Goal: Use online tool/utility: Utilize a website feature to perform a specific function

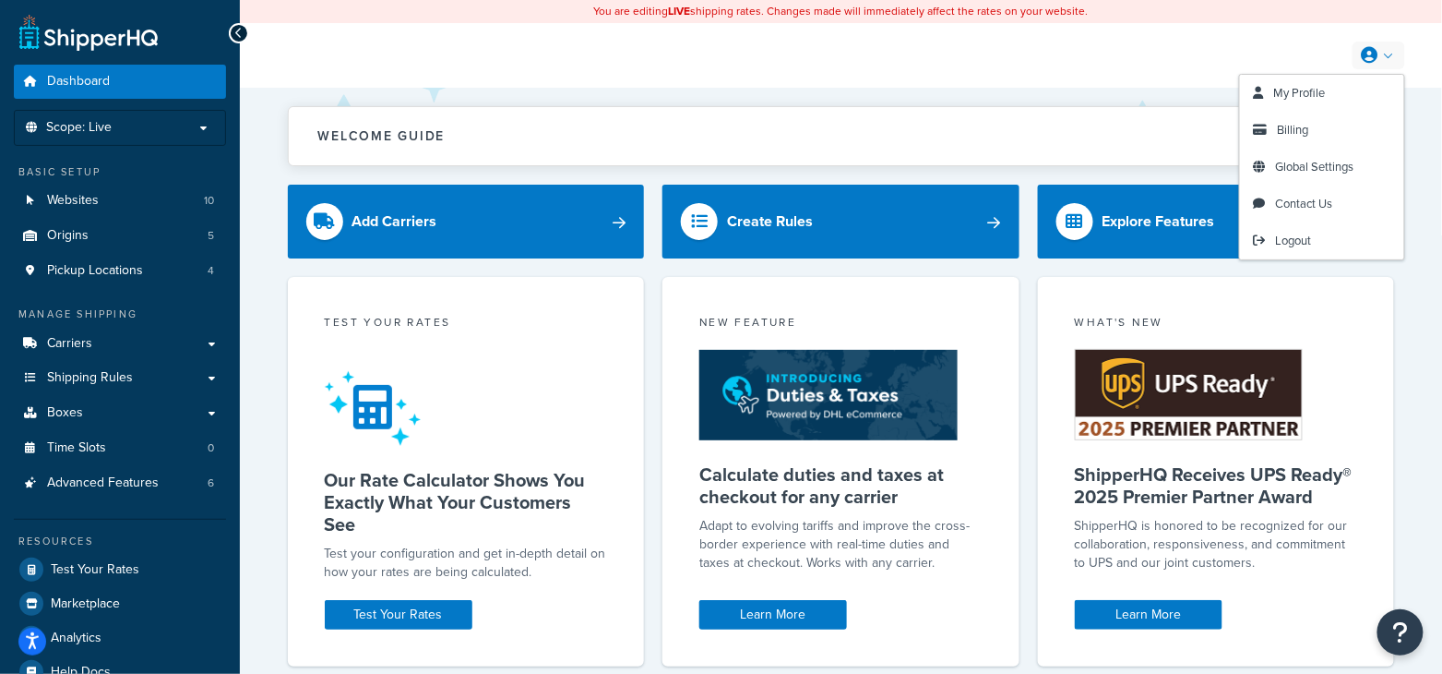
click at [1385, 64] on link at bounding box center [1379, 56] width 53 height 28
click at [1297, 233] on span "Logout" at bounding box center [1294, 241] width 36 height 18
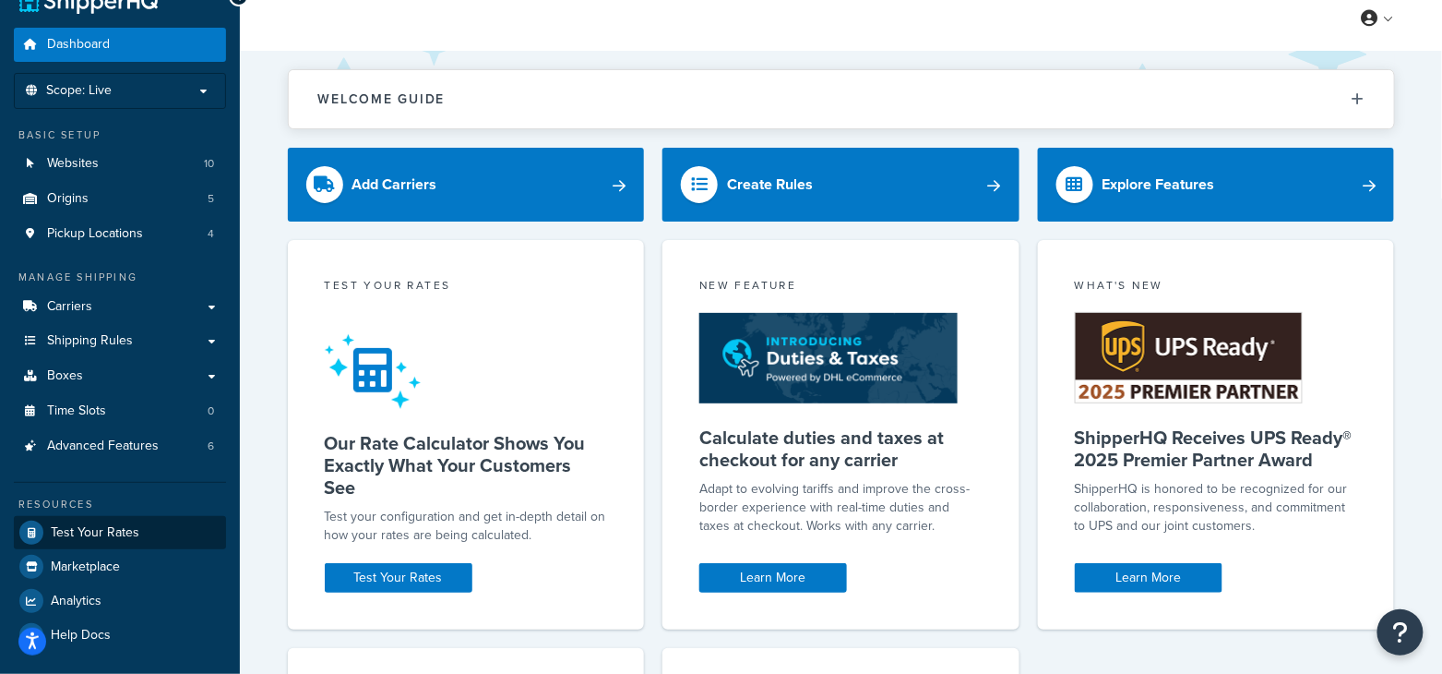
scroll to position [37, 0]
click at [75, 532] on span "Test Your Rates" at bounding box center [95, 533] width 89 height 16
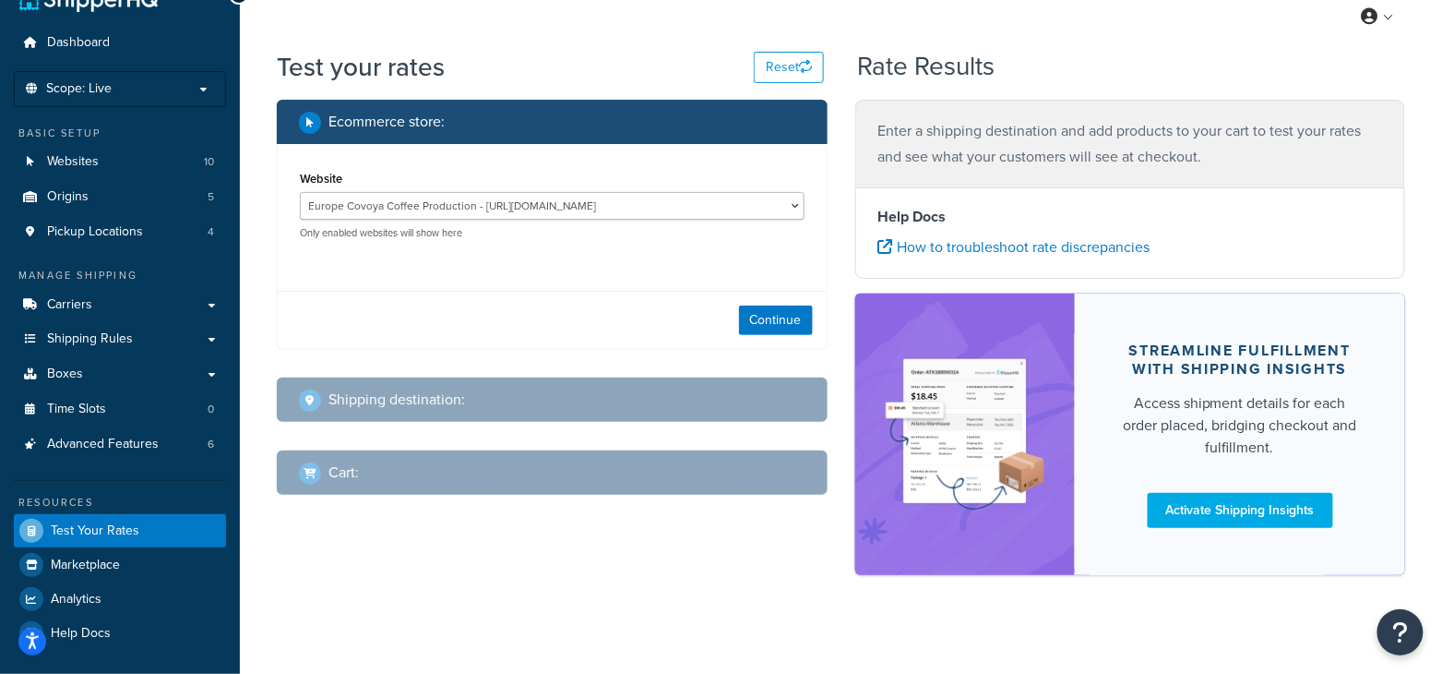
scroll to position [21, 0]
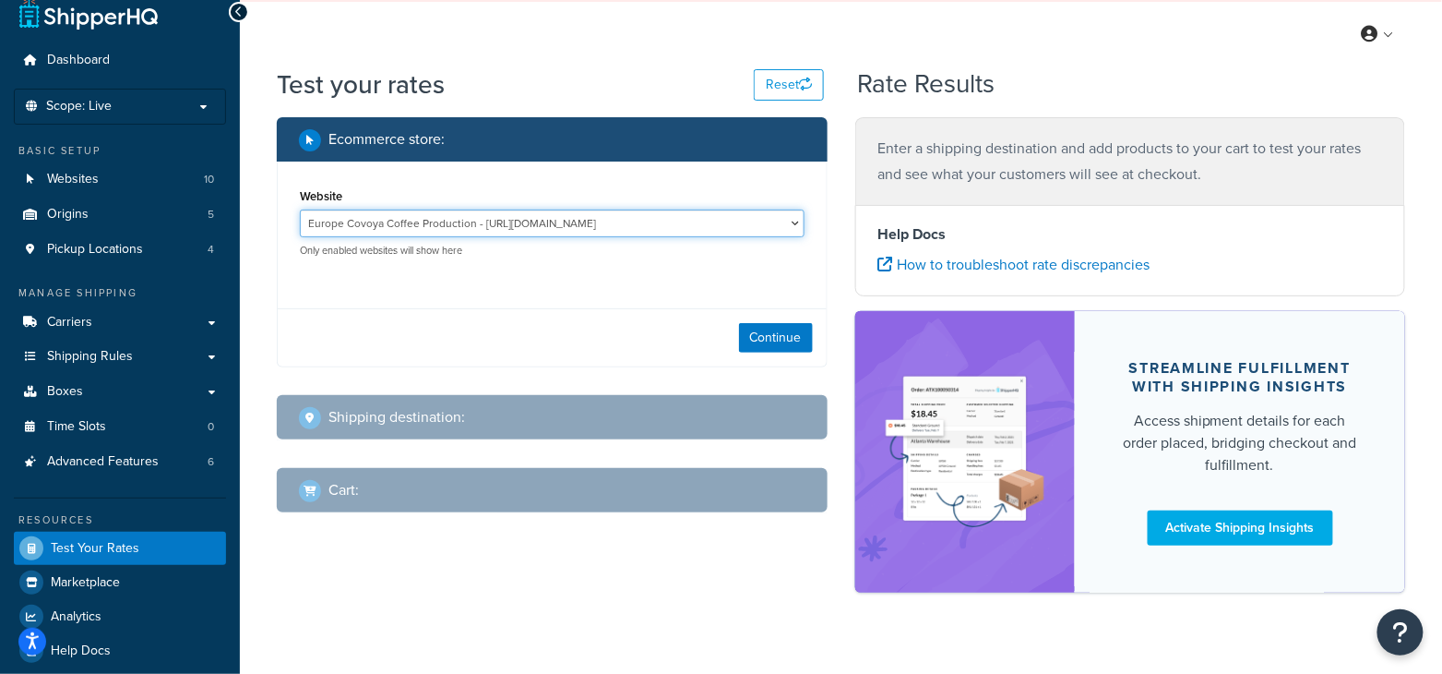
click at [364, 226] on select "Europe Covoya Coffee Production - [URL][DOMAIN_NAME] Rajnik [GEOGRAPHIC_DATA] -…" at bounding box center [552, 223] width 505 height 28
click at [393, 226] on select "Europe Covoya Coffee Production - [URL][DOMAIN_NAME] Rajnik [GEOGRAPHIC_DATA] -…" at bounding box center [552, 223] width 505 height 28
click at [300, 209] on select "Europe Covoya Coffee Production - [URL][DOMAIN_NAME] Rajnik [GEOGRAPHIC_DATA] -…" at bounding box center [552, 223] width 505 height 28
click at [780, 332] on button "Continue" at bounding box center [776, 338] width 74 height 30
select select "[GEOGRAPHIC_DATA]"
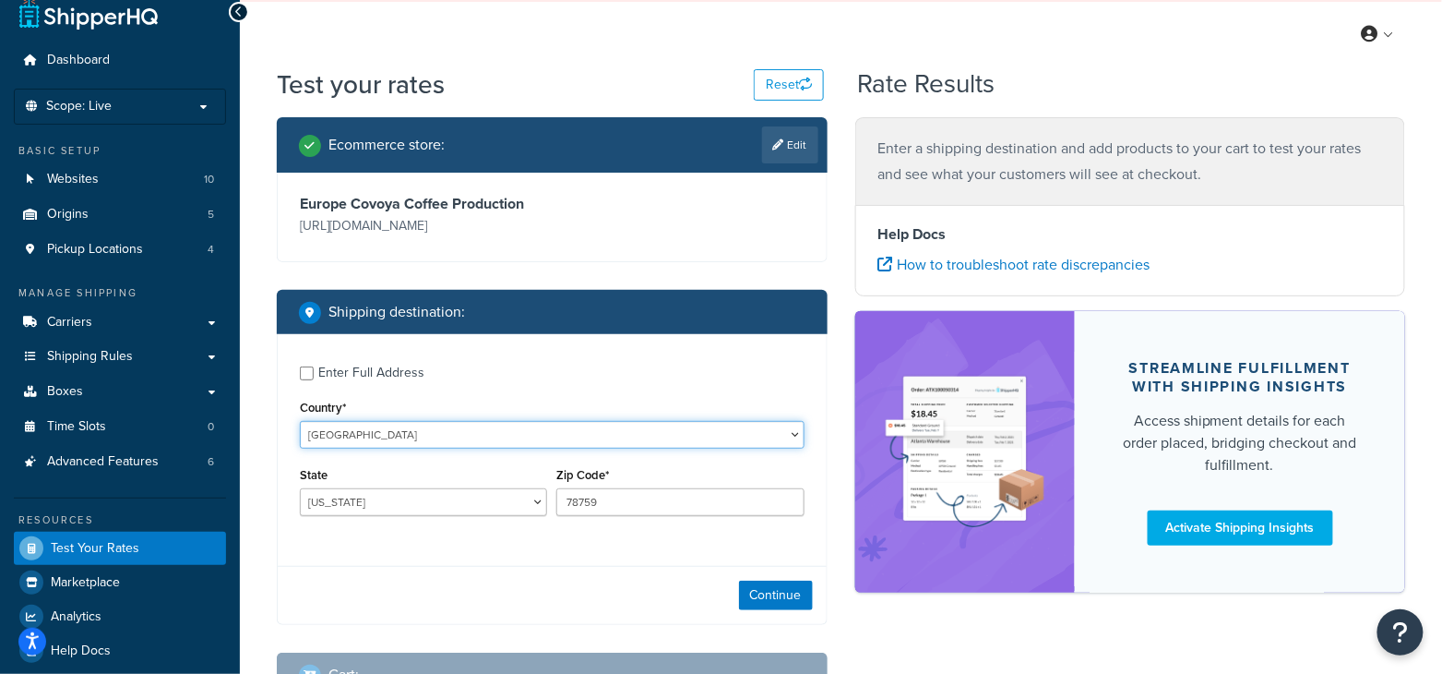
click at [444, 436] on select "[GEOGRAPHIC_DATA] [GEOGRAPHIC_DATA] [GEOGRAPHIC_DATA] [GEOGRAPHIC_DATA] [GEOGRA…" at bounding box center [552, 435] width 505 height 28
select select "PL"
click at [300, 421] on select "[GEOGRAPHIC_DATA] [GEOGRAPHIC_DATA] [GEOGRAPHIC_DATA] [GEOGRAPHIC_DATA] [GEOGRA…" at bounding box center [552, 435] width 505 height 28
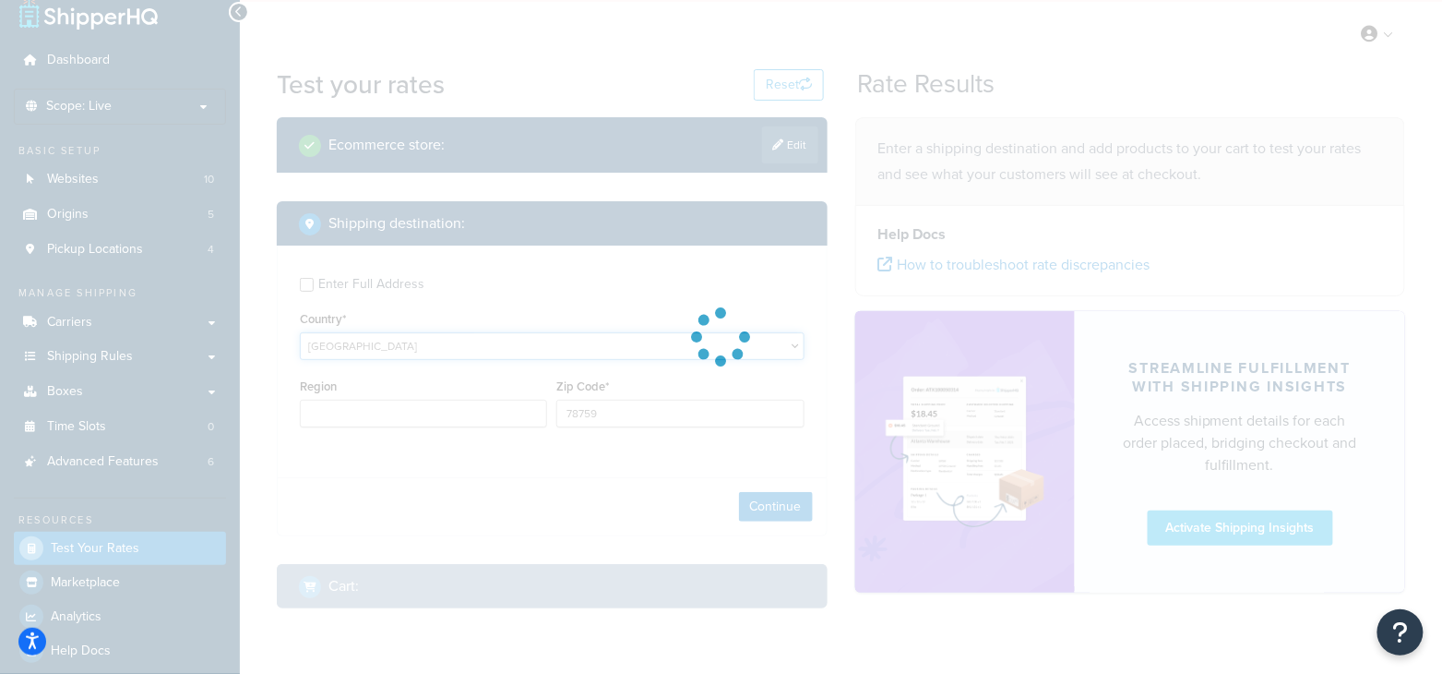
type input "[GEOGRAPHIC_DATA]"
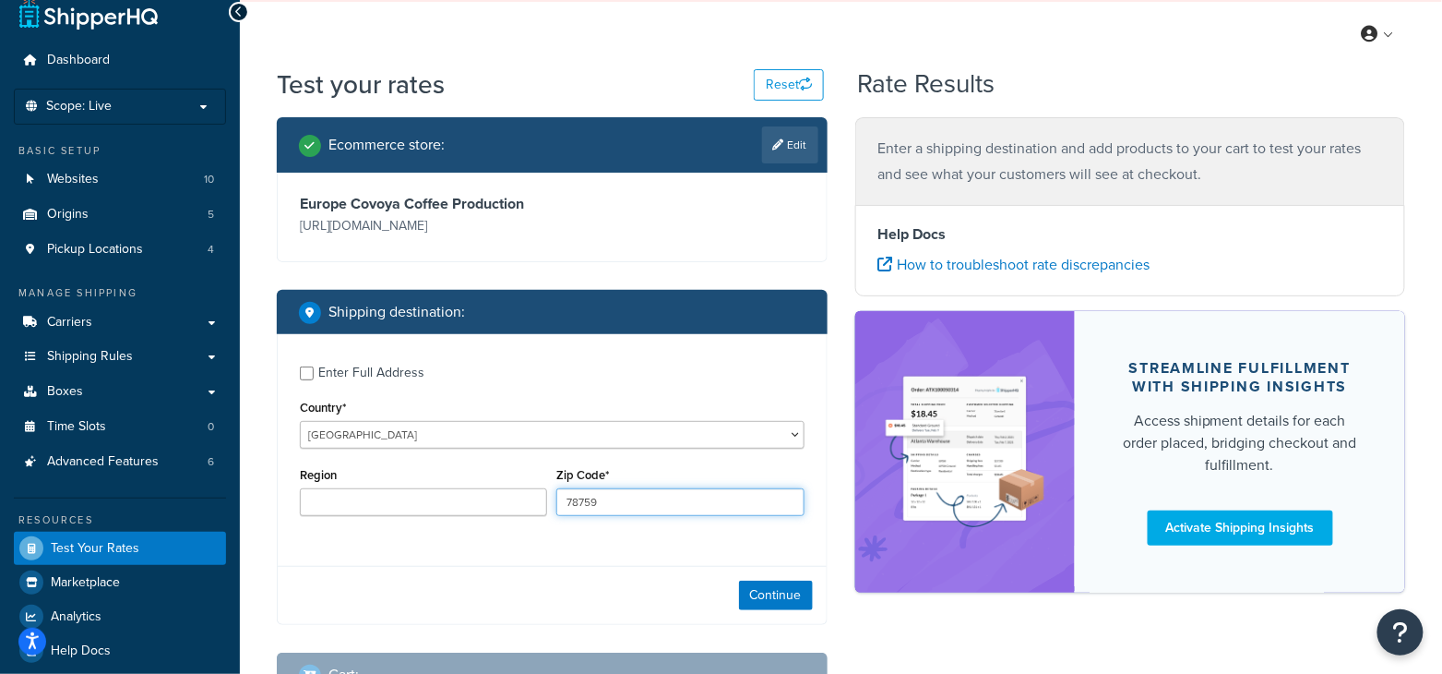
click at [646, 504] on input "78759" at bounding box center [679, 502] width 247 height 28
drag, startPoint x: 646, startPoint y: 504, endPoint x: 322, endPoint y: 466, distance: 326.1
click at [354, 474] on div "Region Zip Code* 78759" at bounding box center [552, 495] width 514 height 67
click at [667, 499] on input "Zip Code*" at bounding box center [679, 502] width 247 height 28
drag, startPoint x: 588, startPoint y: 508, endPoint x: 613, endPoint y: 498, distance: 26.9
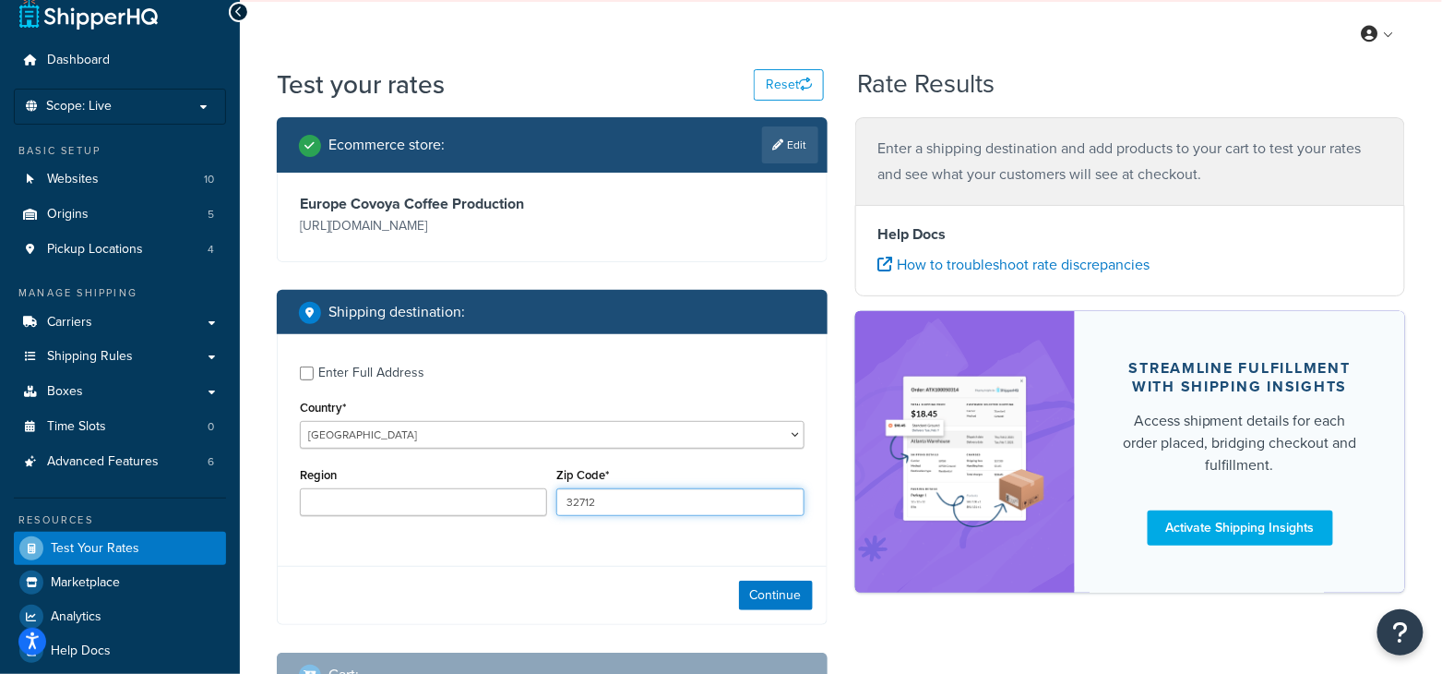
click at [589, 508] on input "32712" at bounding box center [679, 502] width 247 height 28
drag, startPoint x: 613, startPoint y: 498, endPoint x: 364, endPoint y: 461, distance: 250.9
click at [366, 467] on div "Region Zip Code* 32712" at bounding box center [552, 495] width 514 height 67
type input "32712"
click at [555, 29] on div "My Profile Billing Global Settings Contact Us Logout" at bounding box center [841, 34] width 1202 height 65
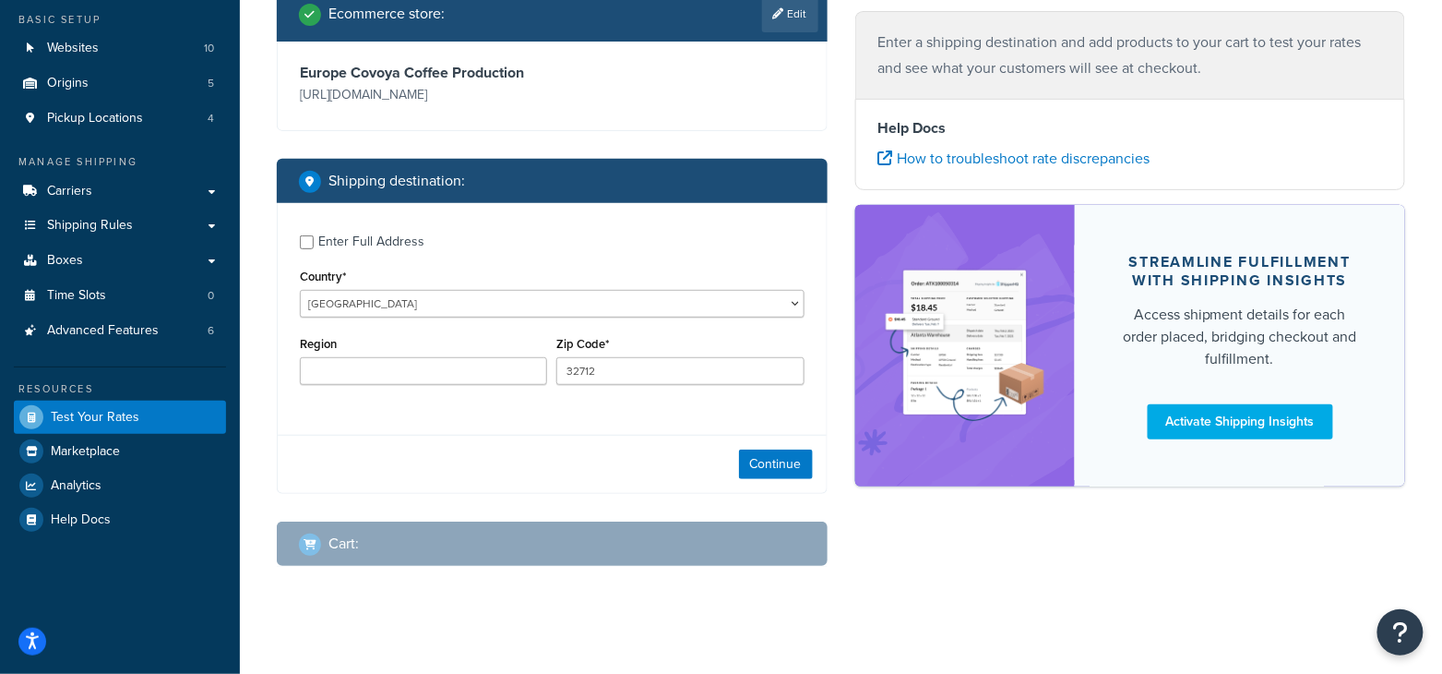
scroll to position [136, 0]
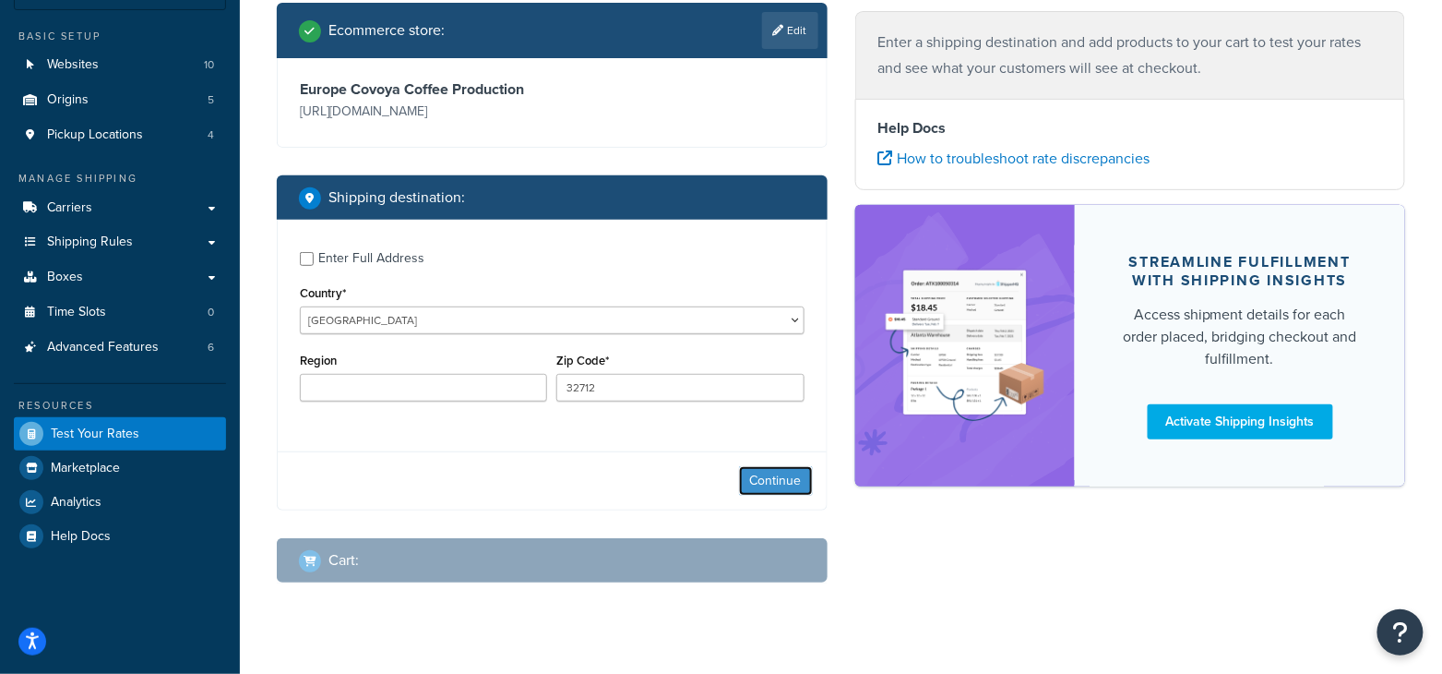
click at [776, 482] on button "Continue" at bounding box center [776, 481] width 74 height 30
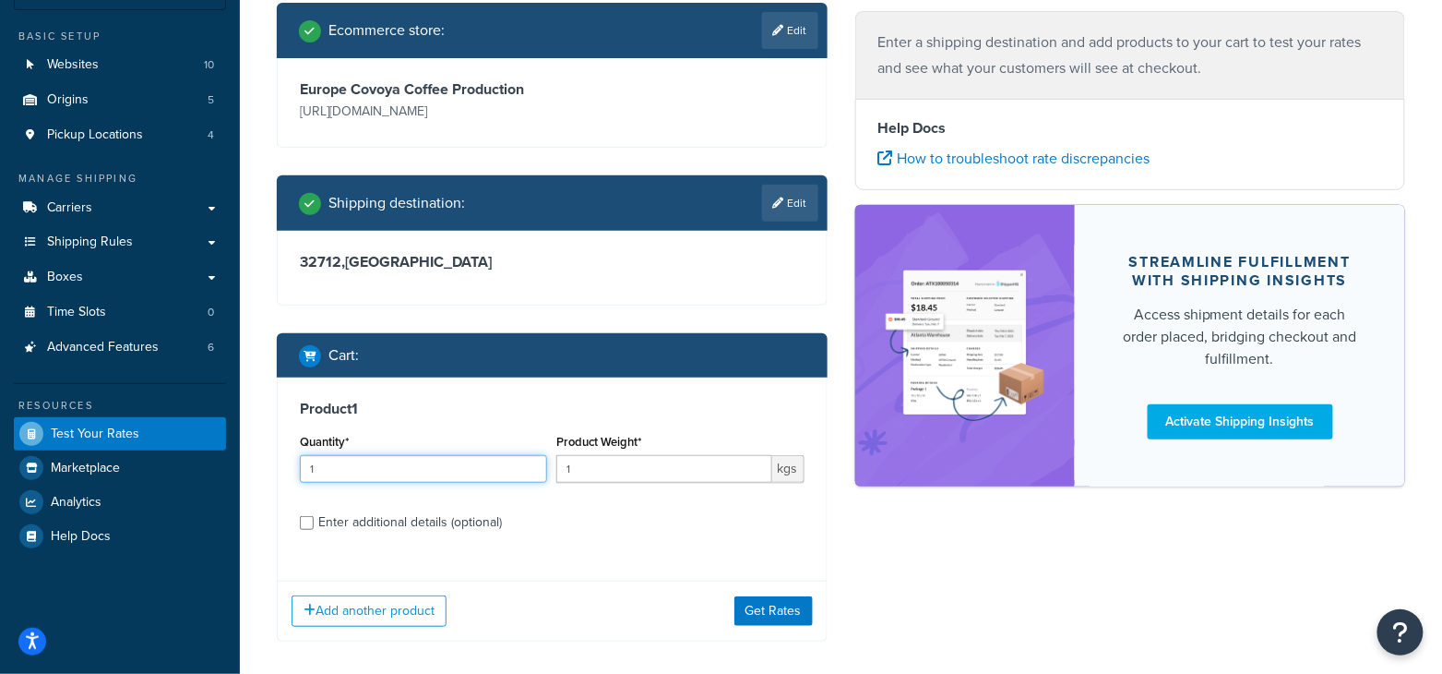
click at [445, 474] on input "1" at bounding box center [423, 469] width 247 height 28
type input "5"
drag, startPoint x: 582, startPoint y: 459, endPoint x: 764, endPoint y: 571, distance: 213.8
click at [584, 459] on input "1" at bounding box center [663, 469] width 215 height 28
type input "60"
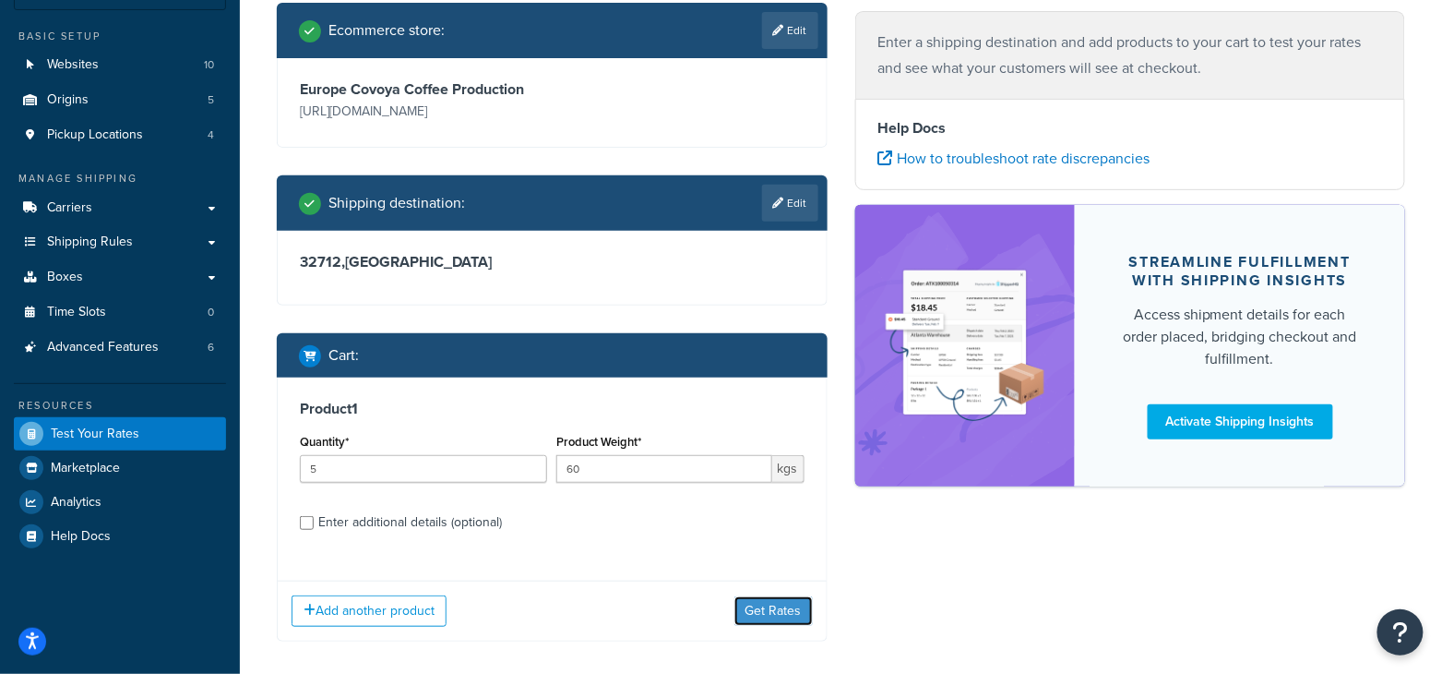
click at [794, 615] on button "Get Rates" at bounding box center [773, 611] width 78 height 30
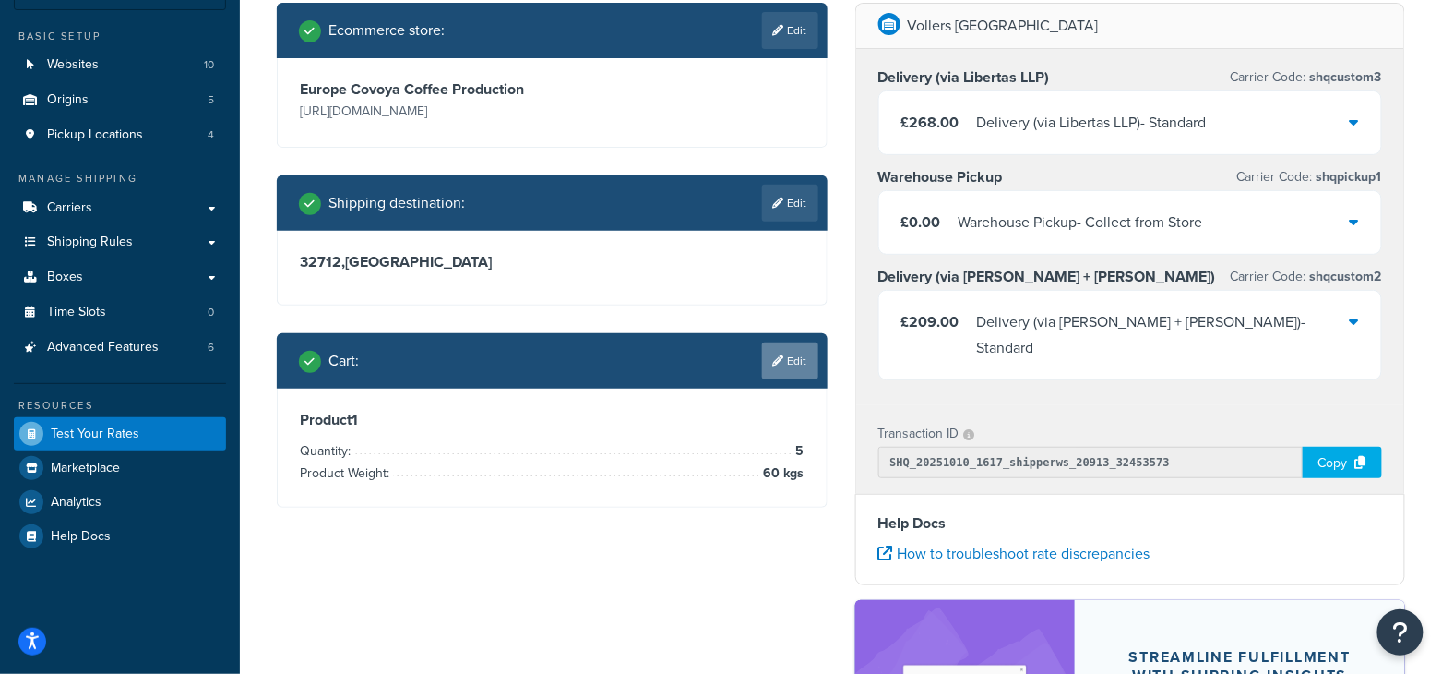
click at [787, 364] on link "Edit" at bounding box center [790, 360] width 56 height 37
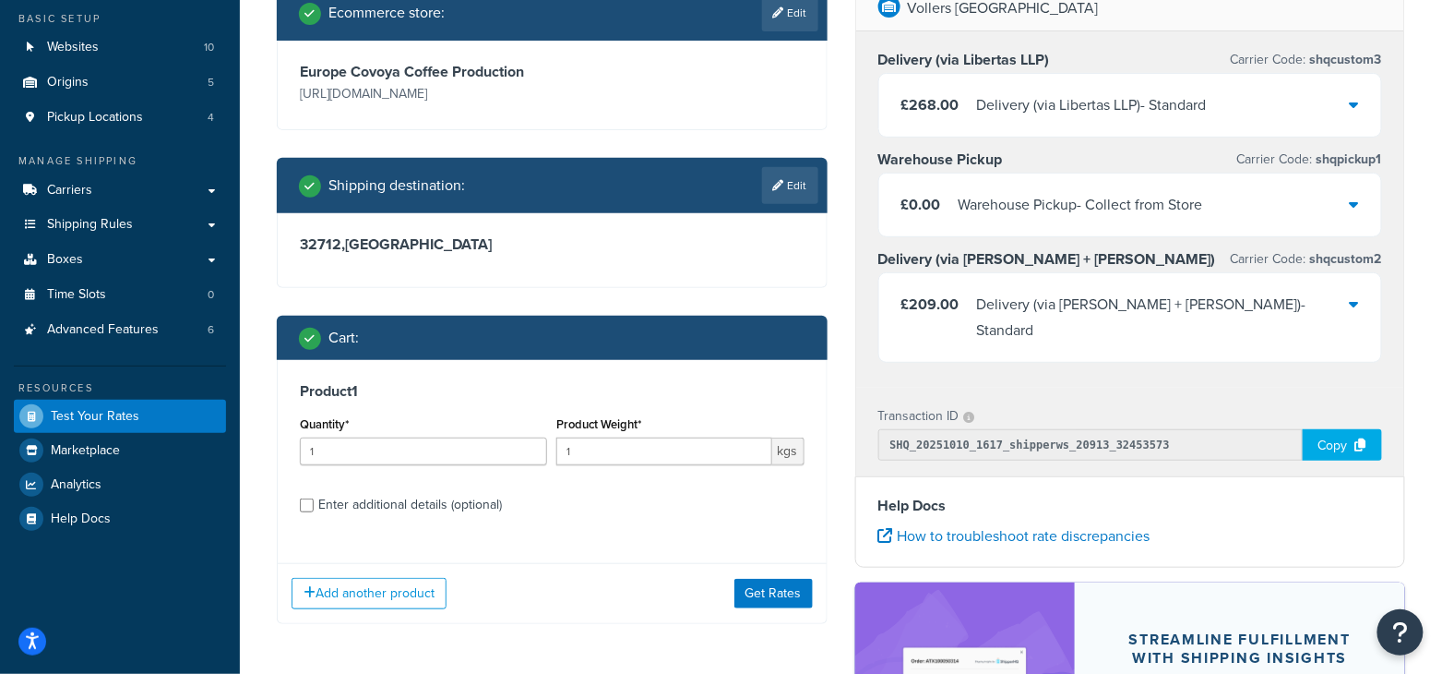
scroll to position [154, 0]
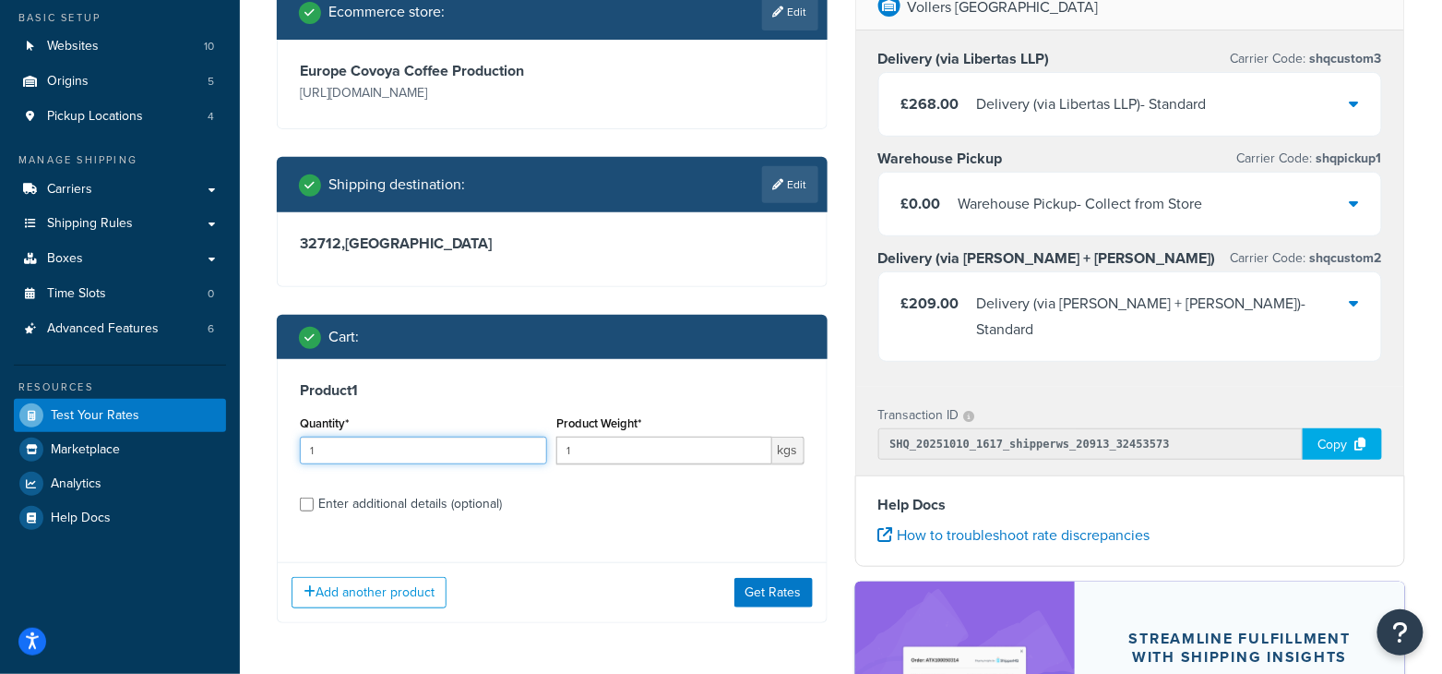
click at [388, 452] on input "1" at bounding box center [423, 450] width 247 height 28
click at [343, 454] on input "1" at bounding box center [423, 450] width 247 height 28
click at [324, 451] on input "1" at bounding box center [423, 450] width 247 height 28
click at [627, 460] on input "1" at bounding box center [663, 450] width 215 height 28
type input "1312"
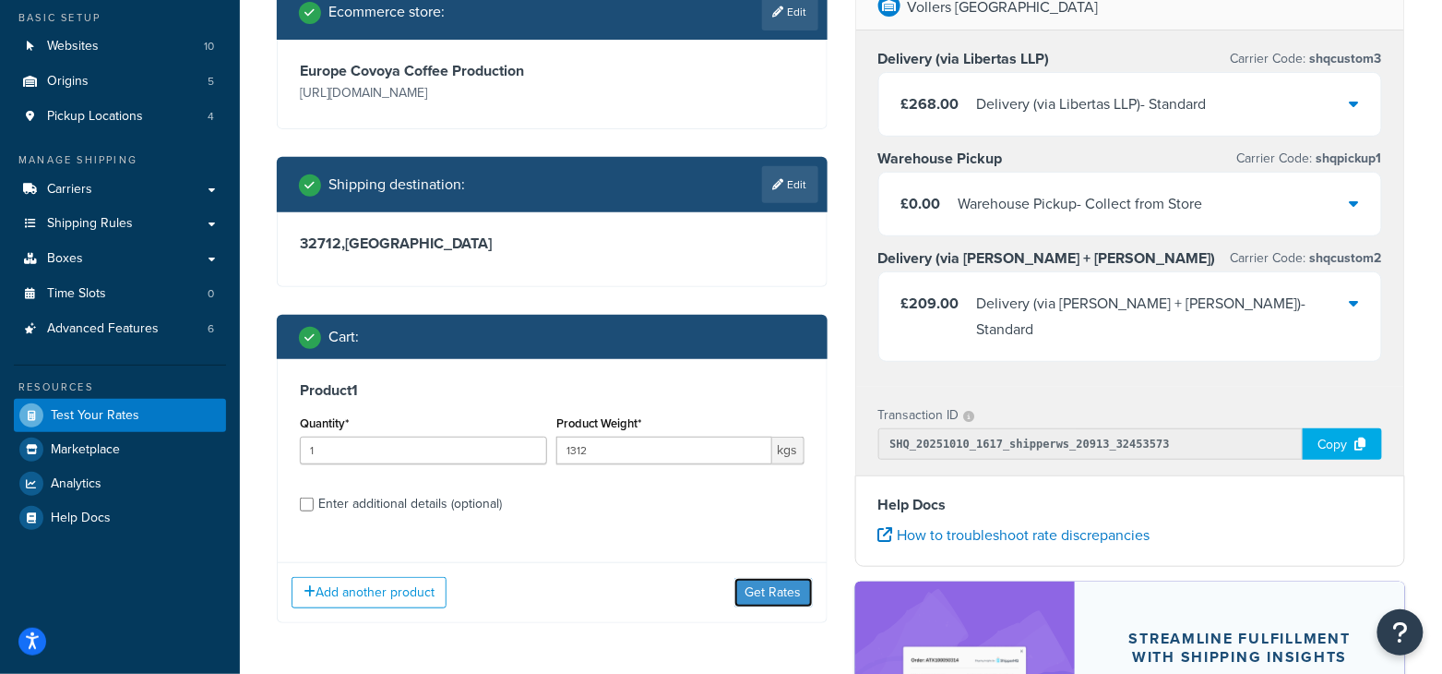
drag, startPoint x: 758, startPoint y: 590, endPoint x: 754, endPoint y: 554, distance: 36.3
click at [758, 589] on button "Get Rates" at bounding box center [773, 593] width 78 height 30
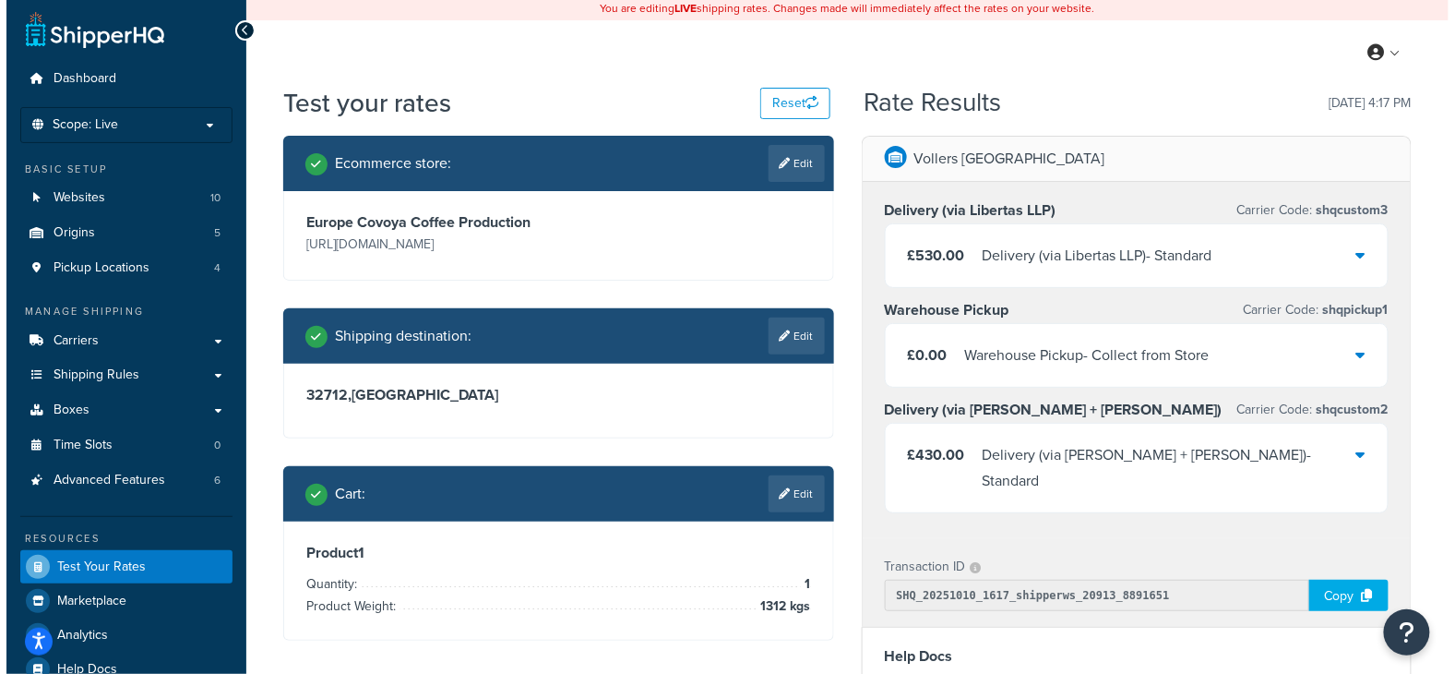
scroll to position [0, 0]
